Goal: Find specific page/section: Find specific page/section

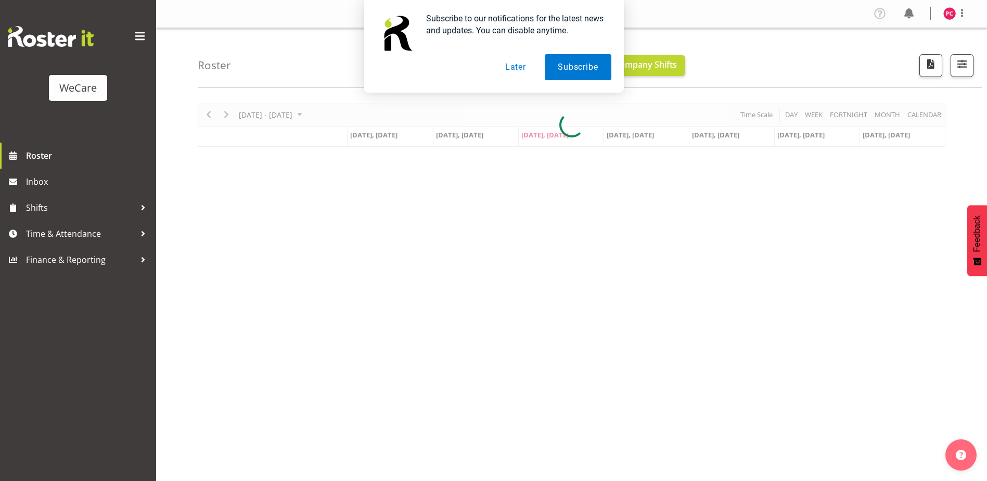
click at [961, 64] on div "Subscribe to our notifications for the latest news and updates. You can disable…" at bounding box center [493, 46] width 987 height 93
click at [509, 67] on button "Later" at bounding box center [515, 67] width 47 height 26
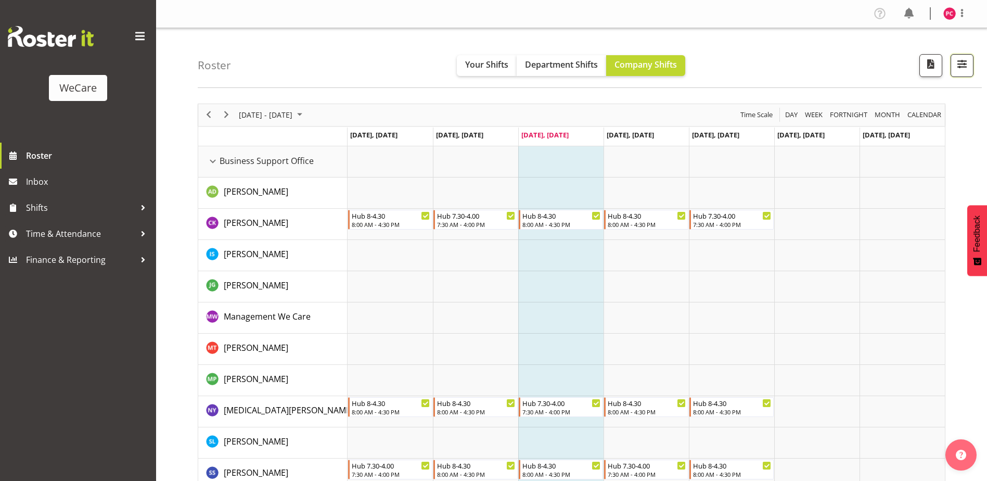
click at [958, 61] on span "button" at bounding box center [962, 64] width 14 height 14
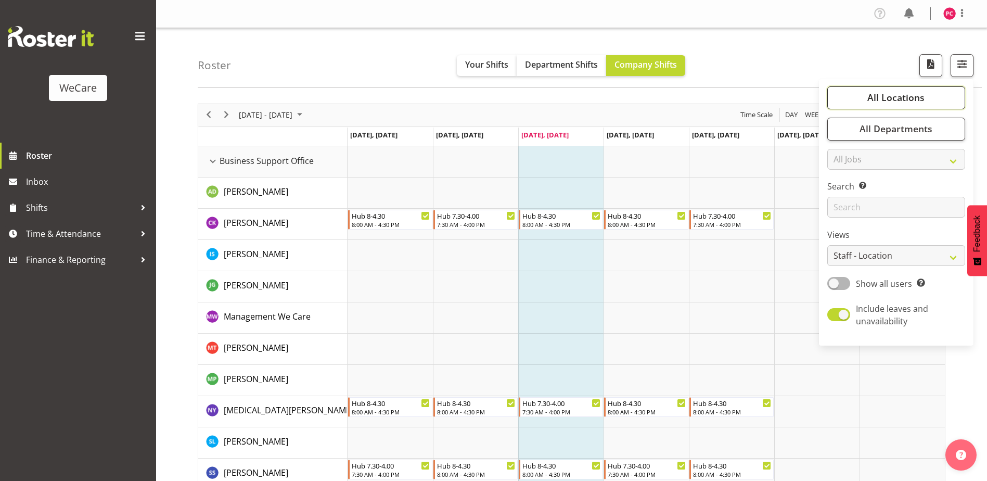
click at [933, 98] on button "All Locations" at bounding box center [896, 97] width 138 height 23
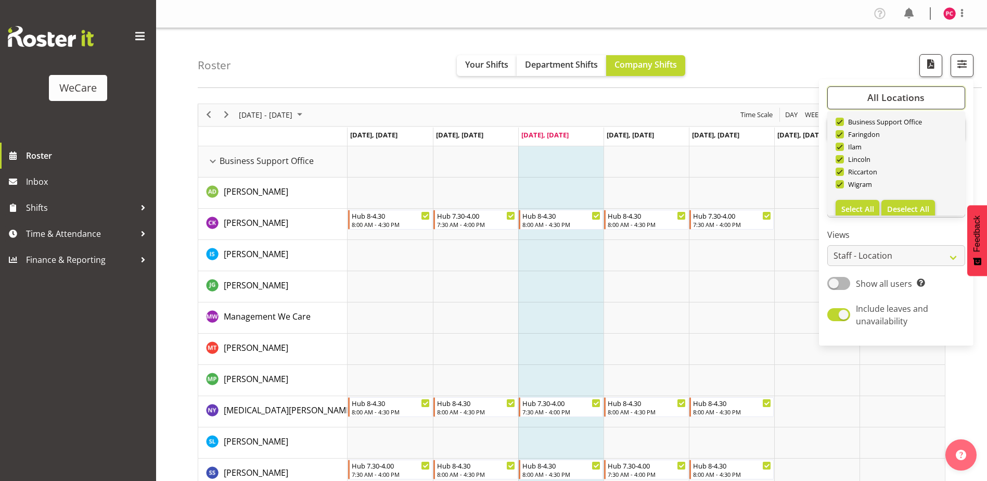
scroll to position [37, 0]
click at [902, 192] on button "Deselect All" at bounding box center [908, 198] width 54 height 19
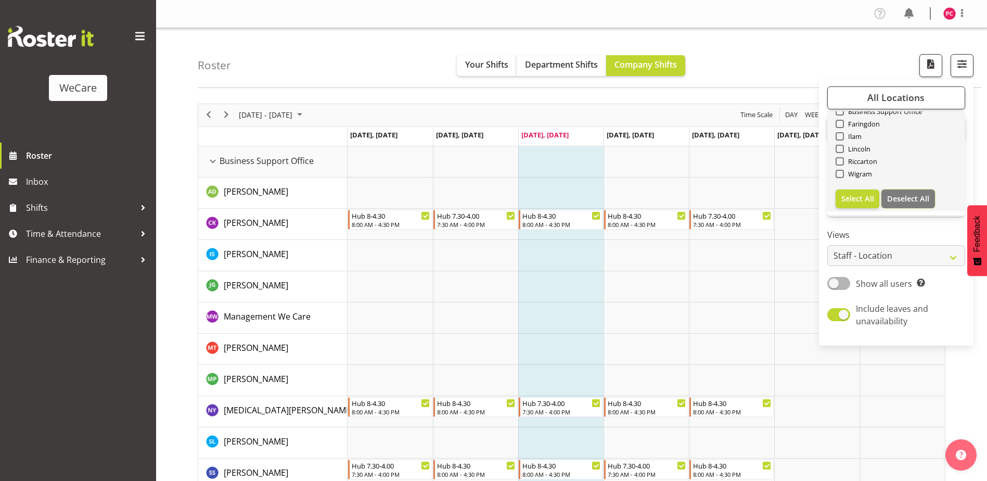
checkbox input "false"
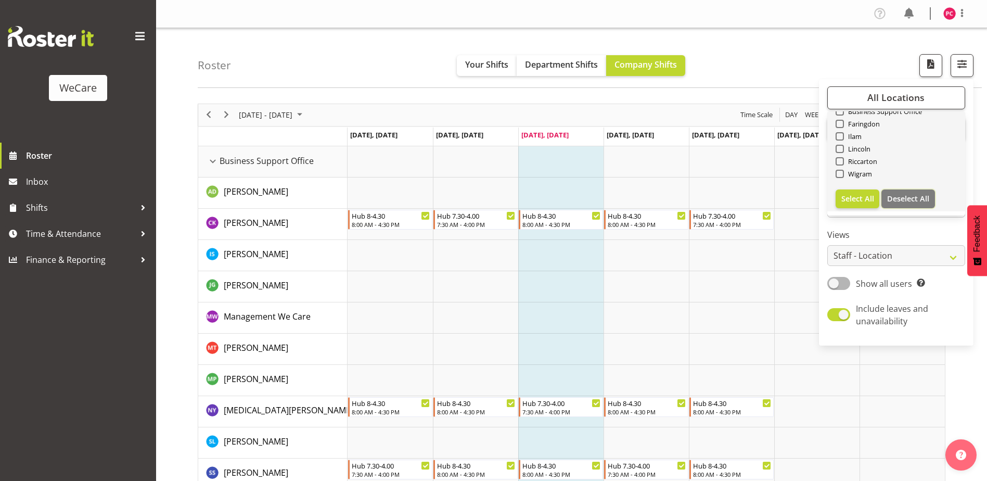
checkbox input "false"
click at [843, 149] on span at bounding box center [840, 149] width 8 height 8
click at [842, 149] on input "Lincoln" at bounding box center [839, 148] width 7 height 7
checkbox input "true"
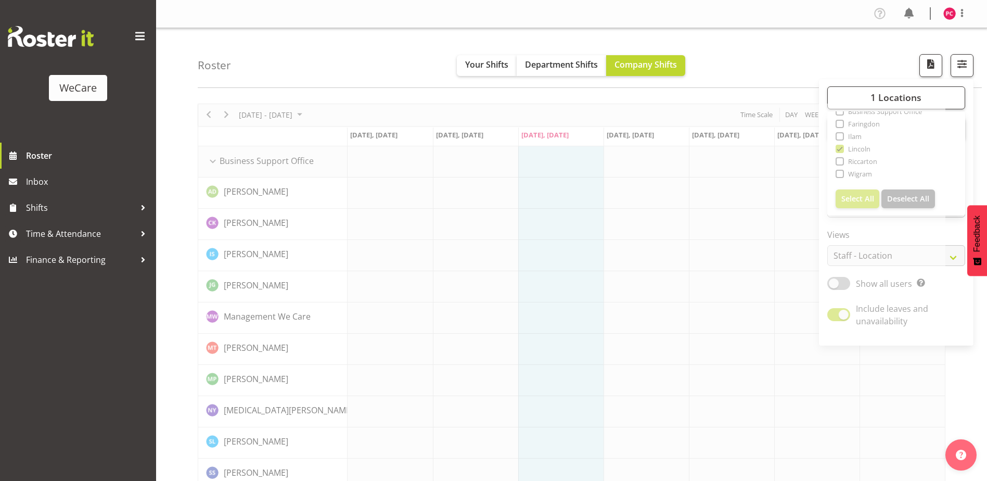
click at [817, 75] on div "Roster Your Shifts Department Shifts Company Shifts 1 Locations Clear Business …" at bounding box center [590, 58] width 784 height 60
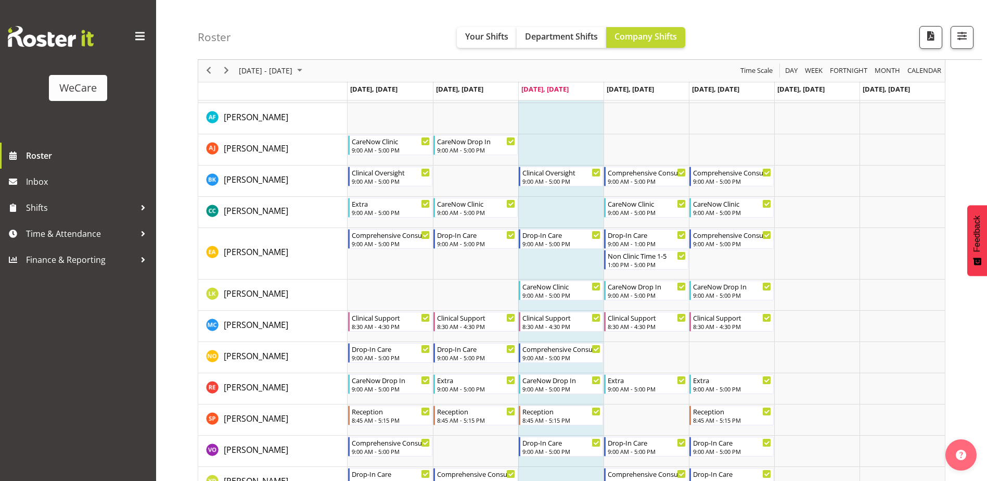
scroll to position [1958, 0]
